Goal: Task Accomplishment & Management: Complete application form

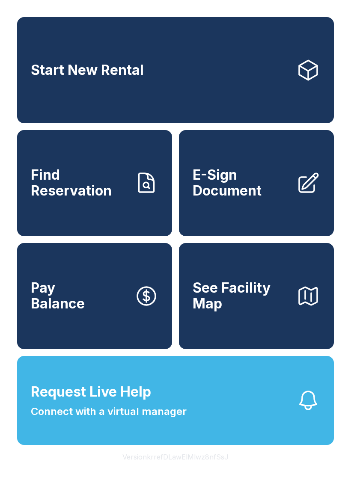
click at [145, 402] on span "Request Live Help" at bounding box center [91, 391] width 120 height 21
click at [102, 77] on span "Start New Rental" at bounding box center [87, 70] width 113 height 16
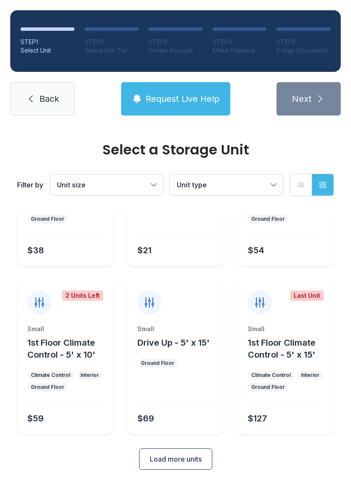
scroll to position [102, 0]
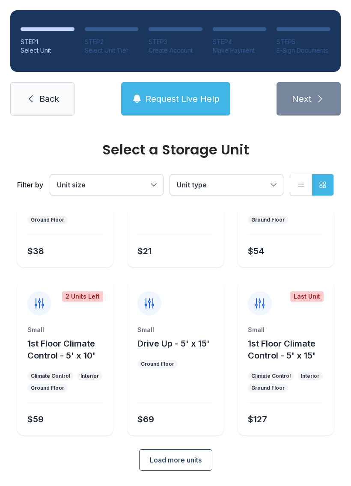
click at [276, 234] on div at bounding box center [286, 234] width 76 height 0
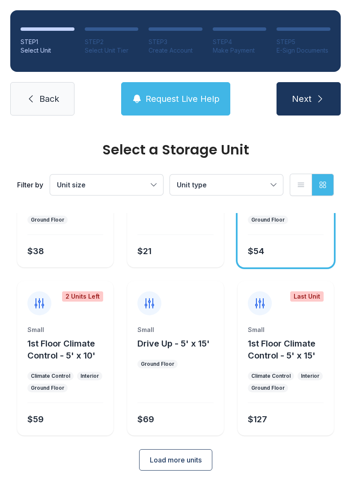
click at [195, 100] on span "Request Live Help" at bounding box center [182, 99] width 74 height 12
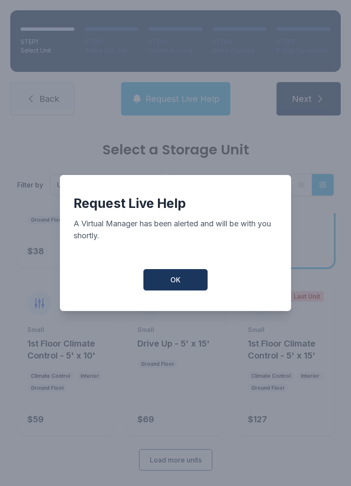
click at [192, 279] on button "OK" at bounding box center [175, 279] width 64 height 21
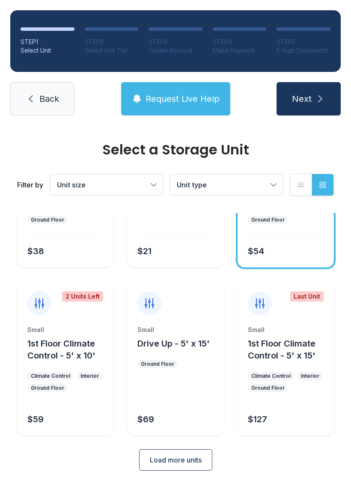
click at [217, 83] on button "Request Live Help" at bounding box center [175, 98] width 109 height 33
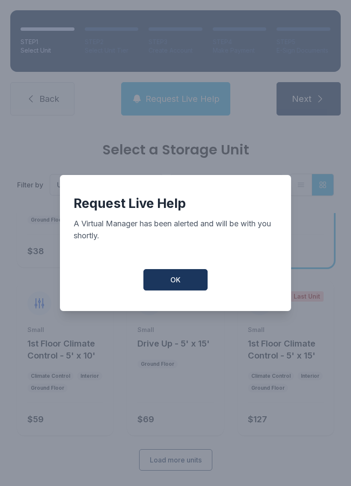
click at [183, 278] on button "OK" at bounding box center [175, 279] width 64 height 21
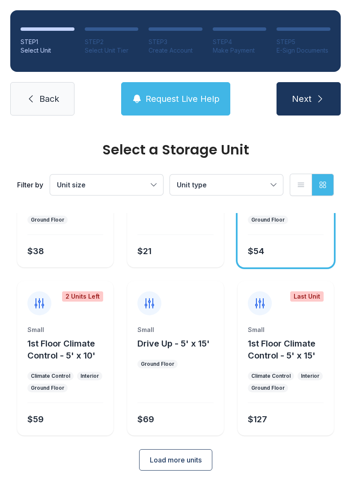
click at [50, 98] on span "Back" at bounding box center [49, 99] width 20 height 12
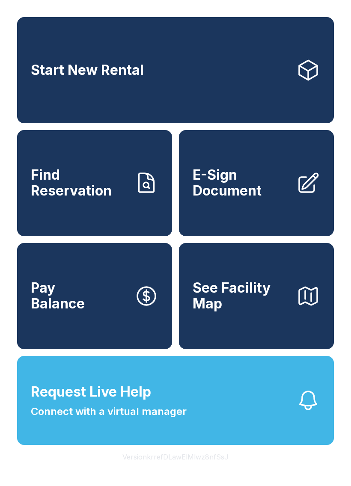
click at [259, 193] on span "E-Sign Document" at bounding box center [240, 182] width 97 height 31
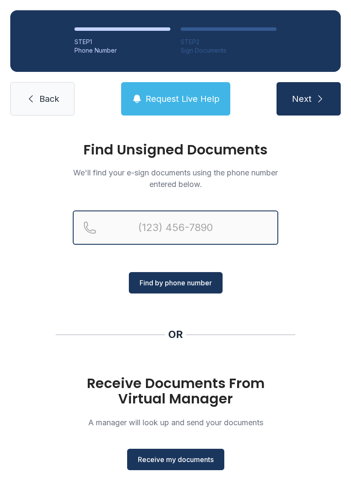
click at [155, 229] on input "Reservation phone number" at bounding box center [175, 227] width 205 height 34
type input "[PHONE_NUMBER]"
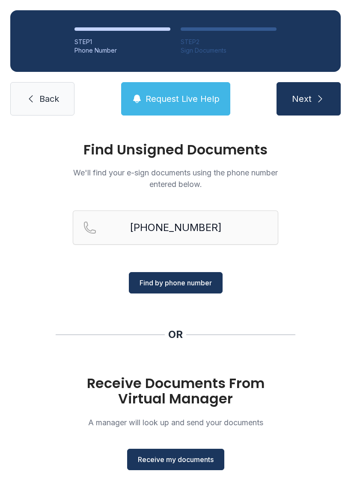
click at [188, 285] on span "Find by phone number" at bounding box center [175, 282] width 72 height 10
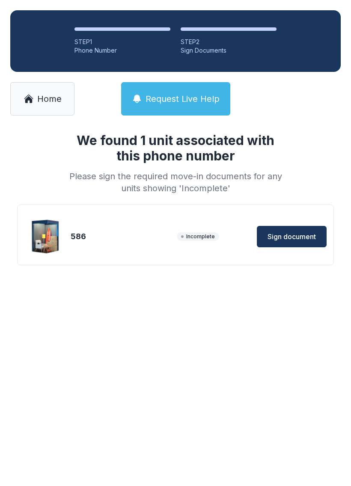
click at [288, 237] on span "Sign document" at bounding box center [291, 236] width 48 height 10
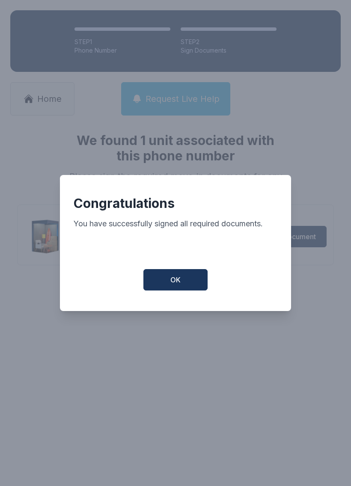
click at [174, 285] on span "OK" at bounding box center [175, 280] width 10 height 10
